Goal: Task Accomplishment & Management: Manage account settings

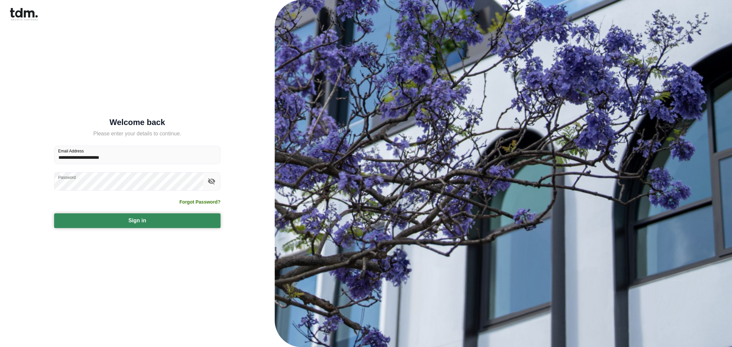
type input "**********"
click at [156, 217] on button "Sign in" at bounding box center [137, 220] width 166 height 15
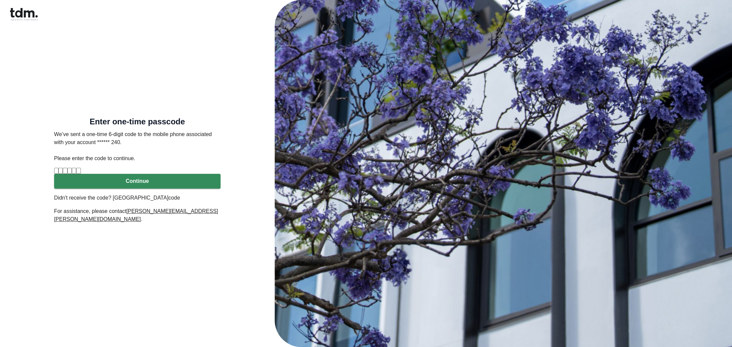
type input "*"
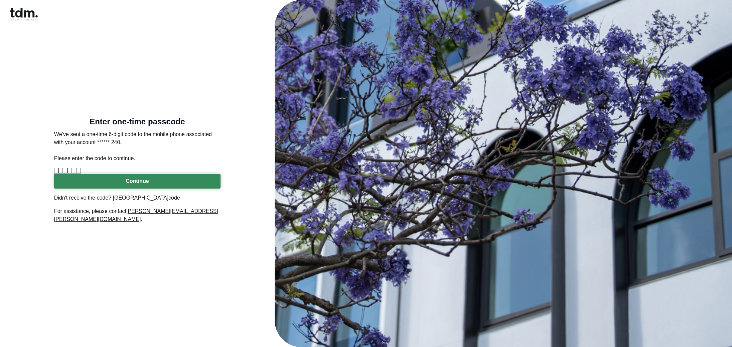
type input "*"
click at [135, 188] on button "Continue" at bounding box center [137, 181] width 166 height 15
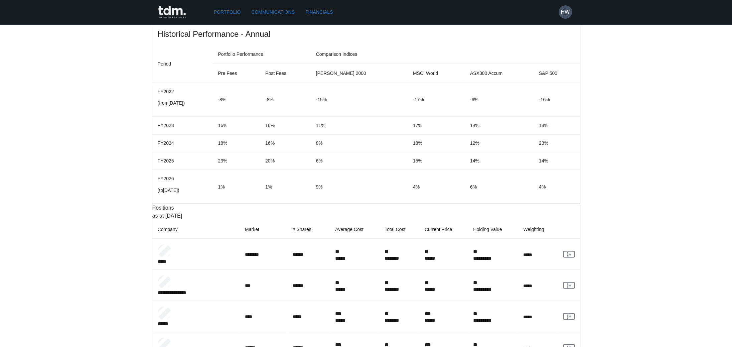
scroll to position [544, 0]
